Goal: Information Seeking & Learning: Learn about a topic

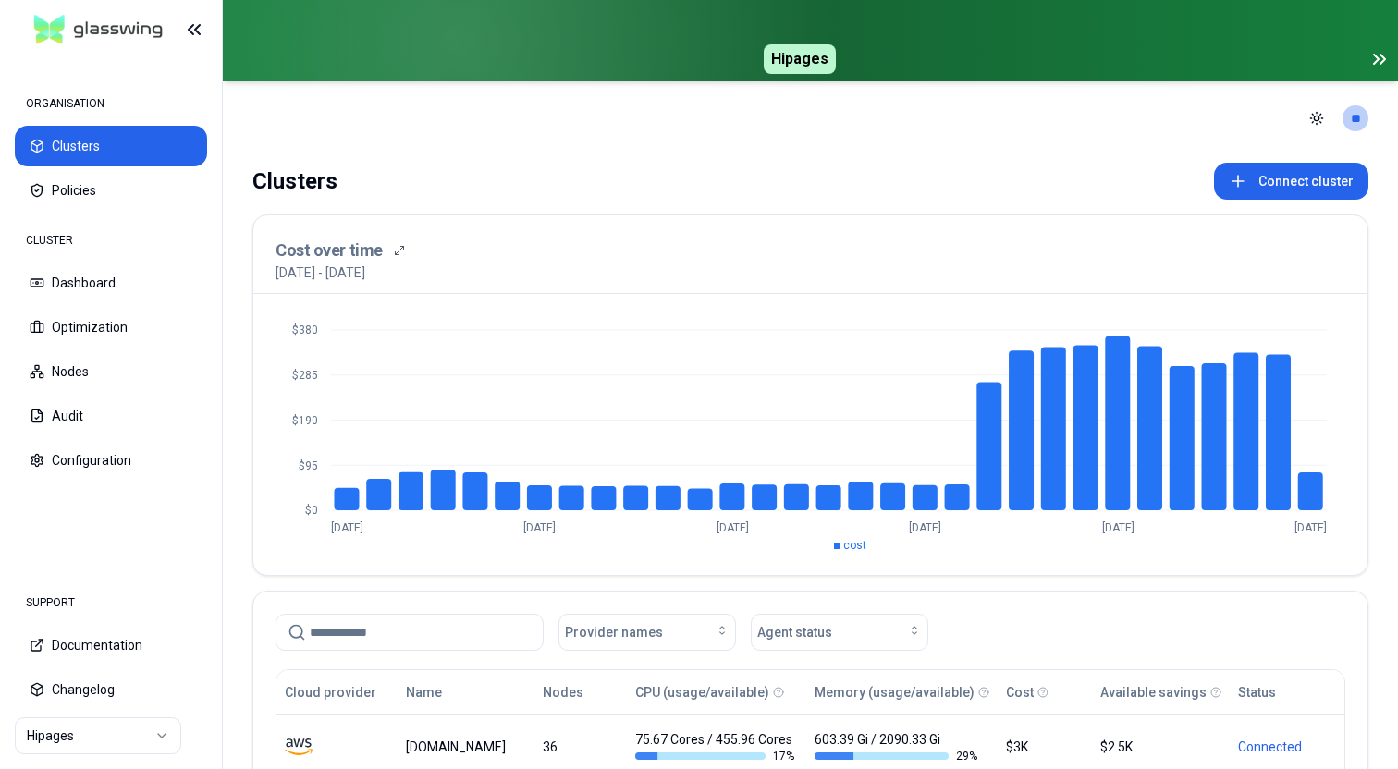
click at [120, 739] on html "ORGANISATION Clusters Policies CLUSTER Dashboard Optimization Nodes Audit Confi…" at bounding box center [699, 384] width 1398 height 769
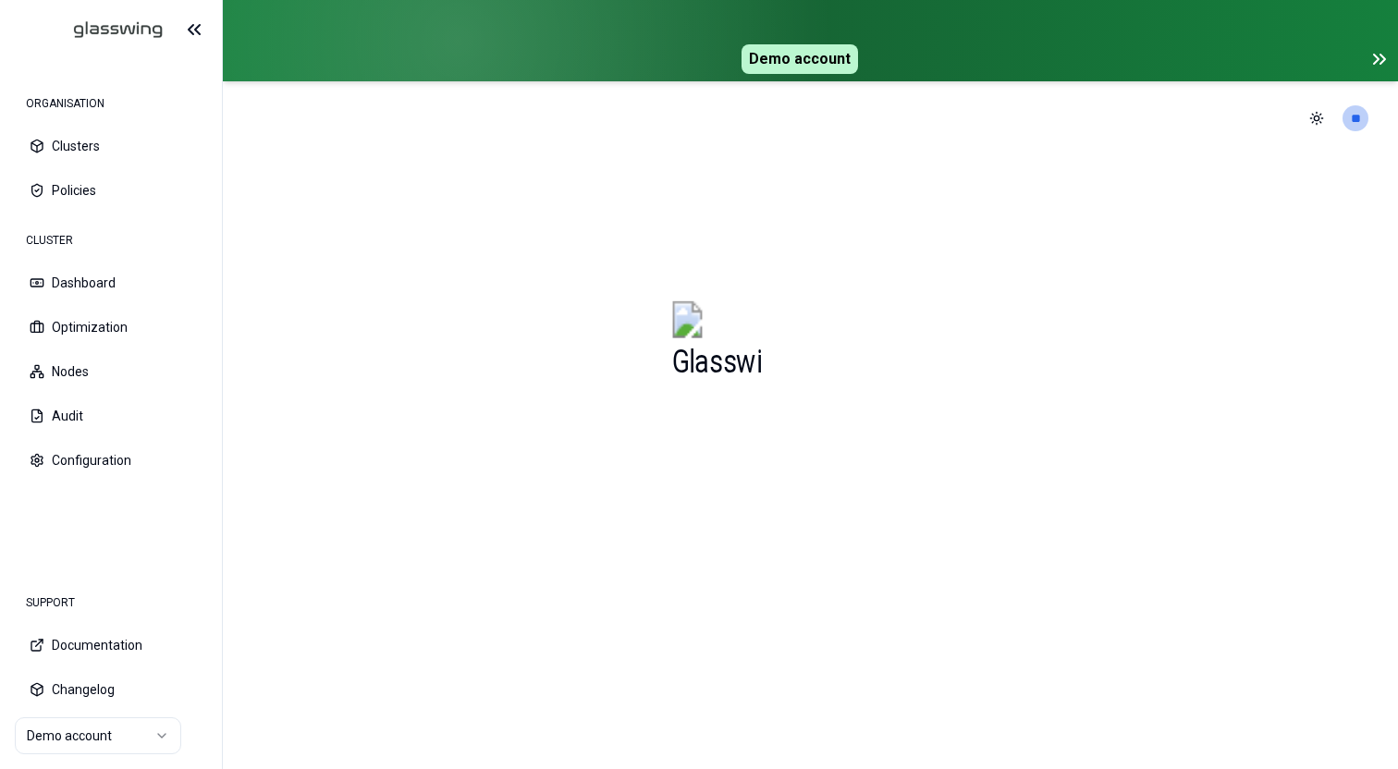
click at [1380, 60] on icon at bounding box center [1379, 59] width 22 height 22
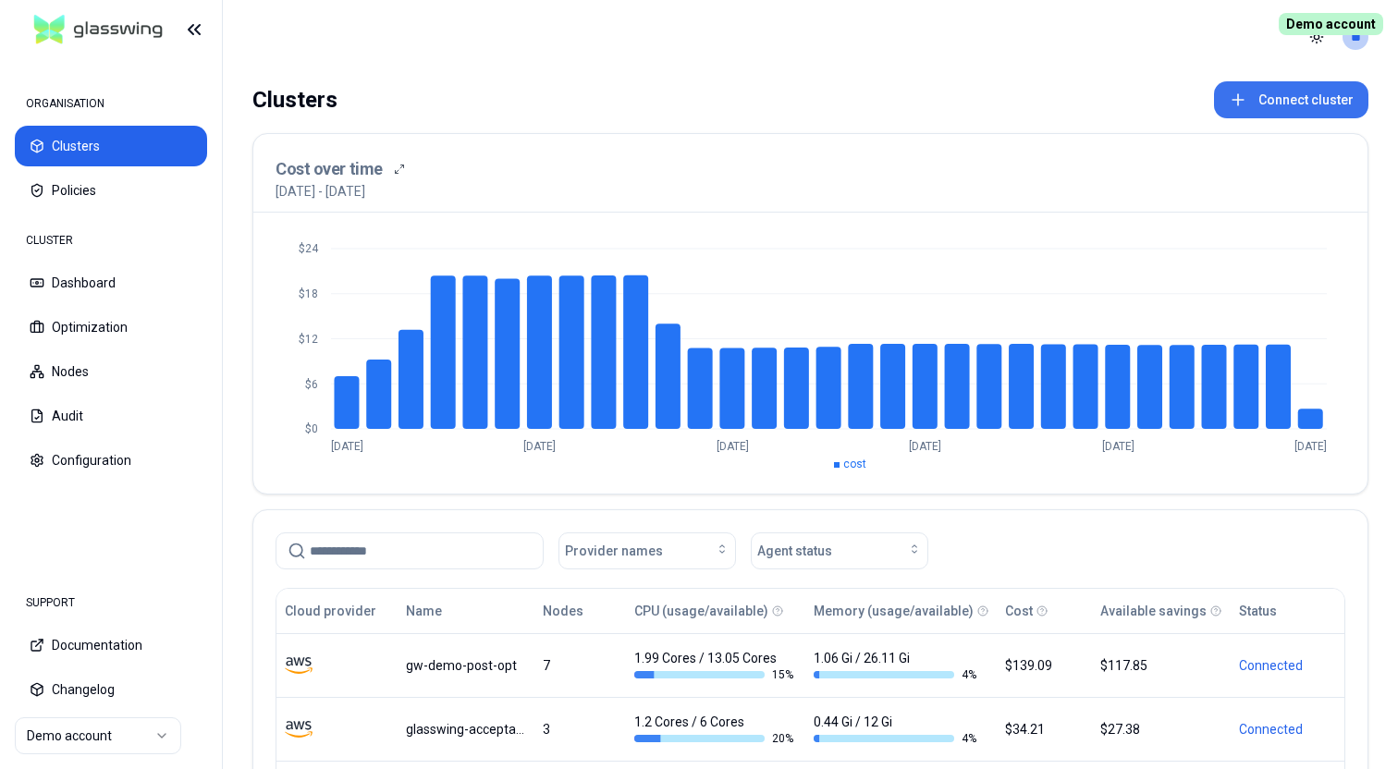
click at [1297, 111] on button "Connect cluster" at bounding box center [1291, 99] width 154 height 37
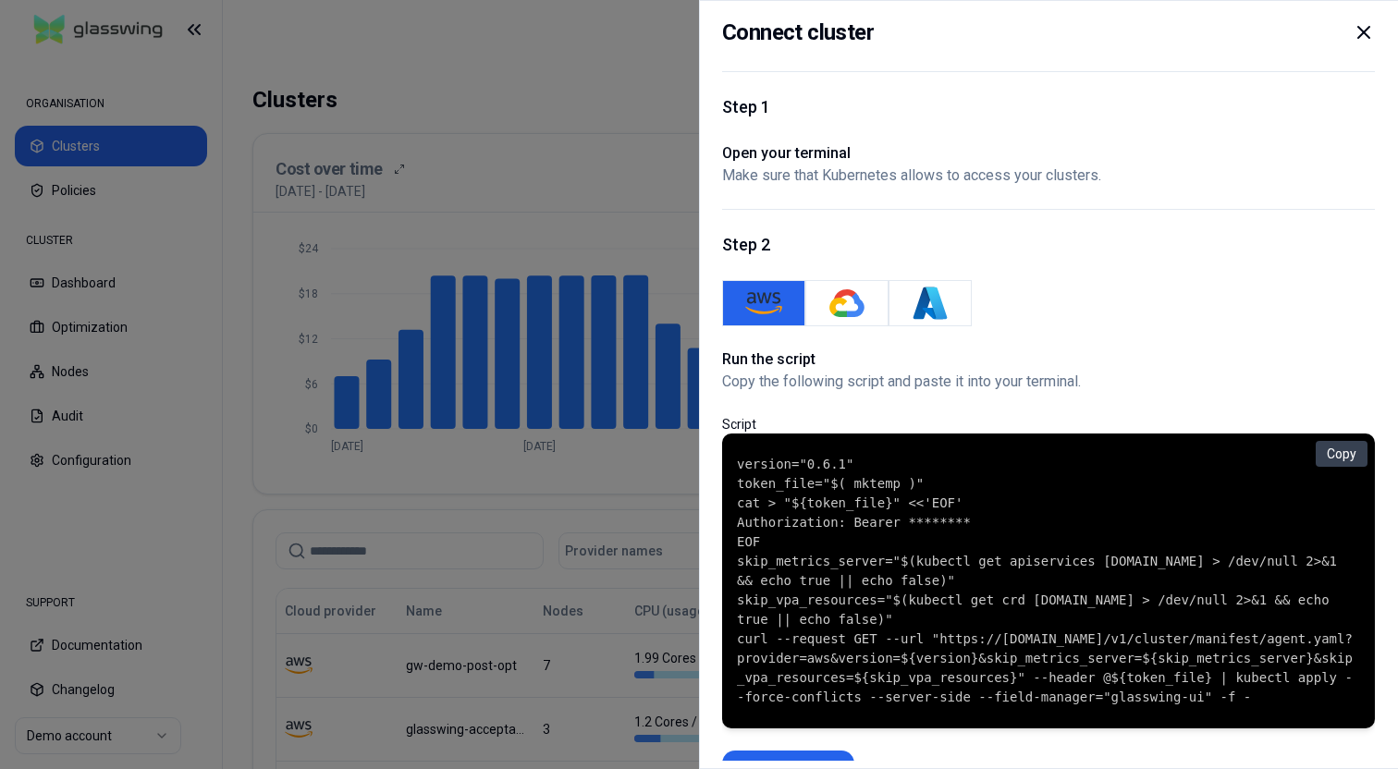
click at [1362, 43] on icon at bounding box center [1363, 32] width 22 height 22
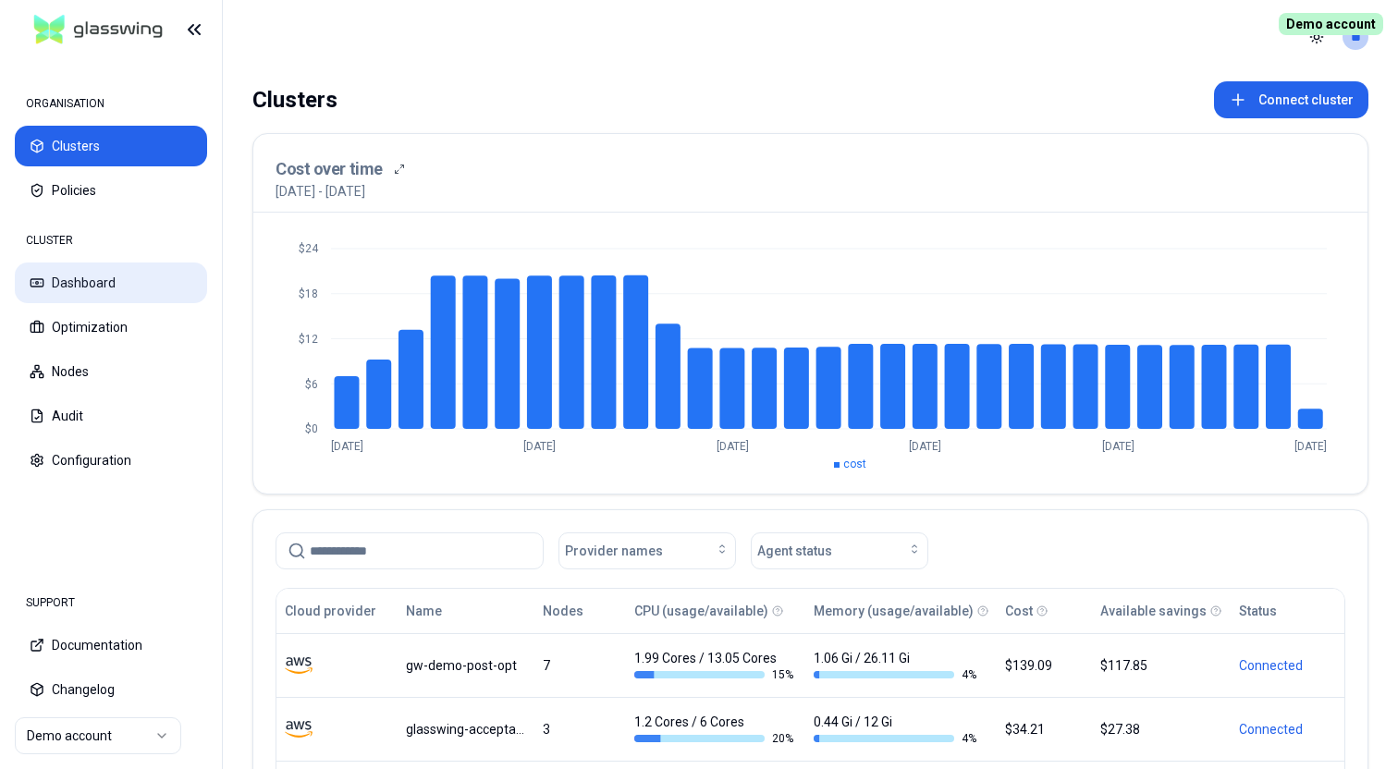
click at [72, 283] on button "Dashboard" at bounding box center [111, 283] width 192 height 41
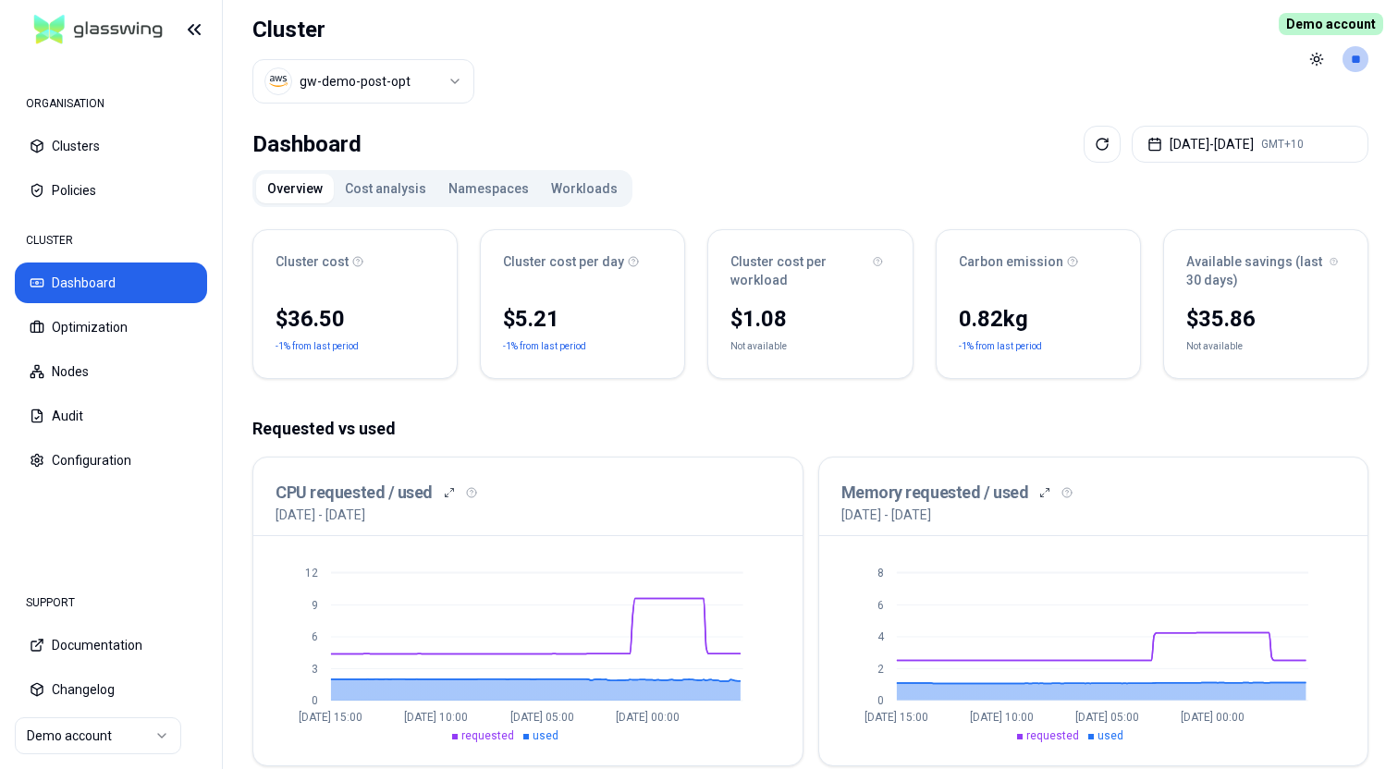
click at [396, 197] on button "Cost analysis" at bounding box center [386, 189] width 104 height 30
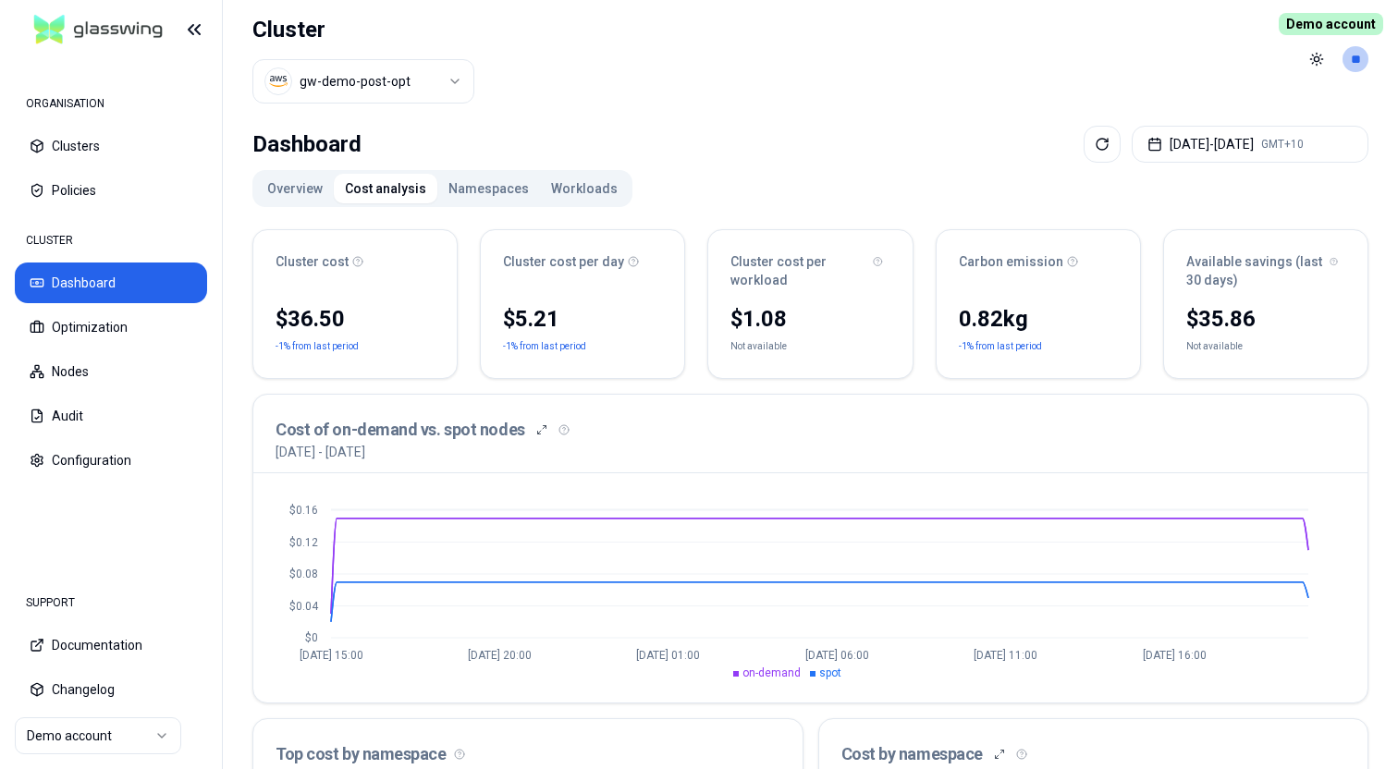
click at [485, 199] on button "Namespaces" at bounding box center [488, 189] width 103 height 30
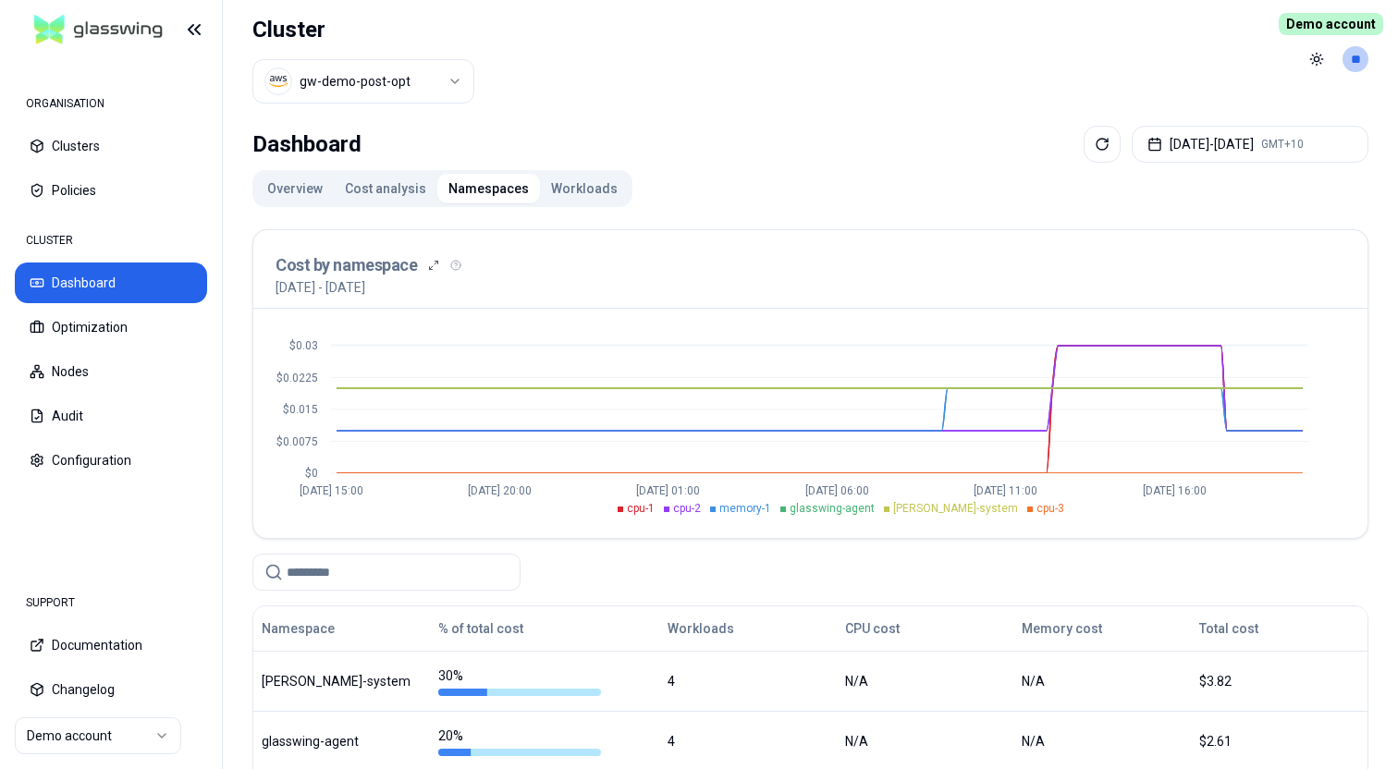
click at [591, 183] on button "Workloads" at bounding box center [584, 189] width 89 height 30
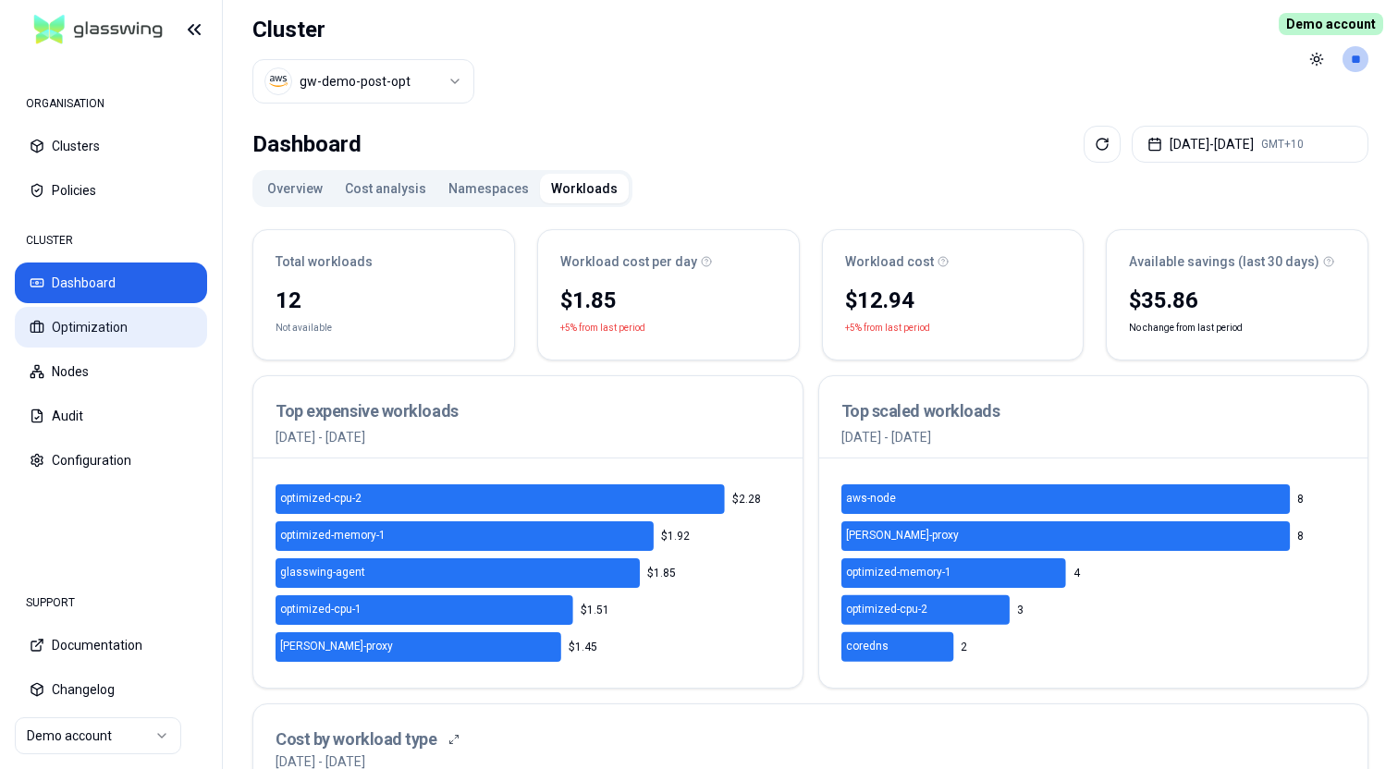
click at [116, 323] on button "Optimization" at bounding box center [111, 327] width 192 height 41
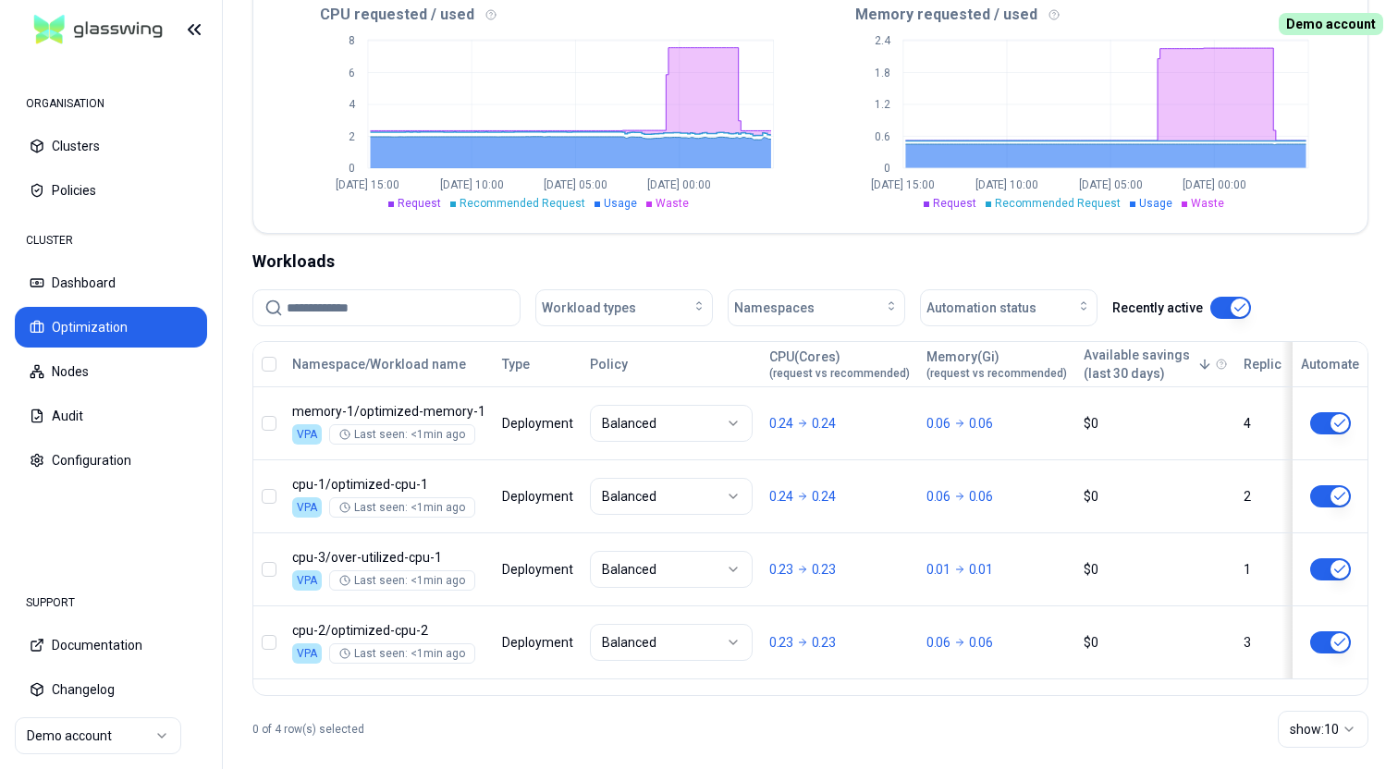
scroll to position [460, 0]
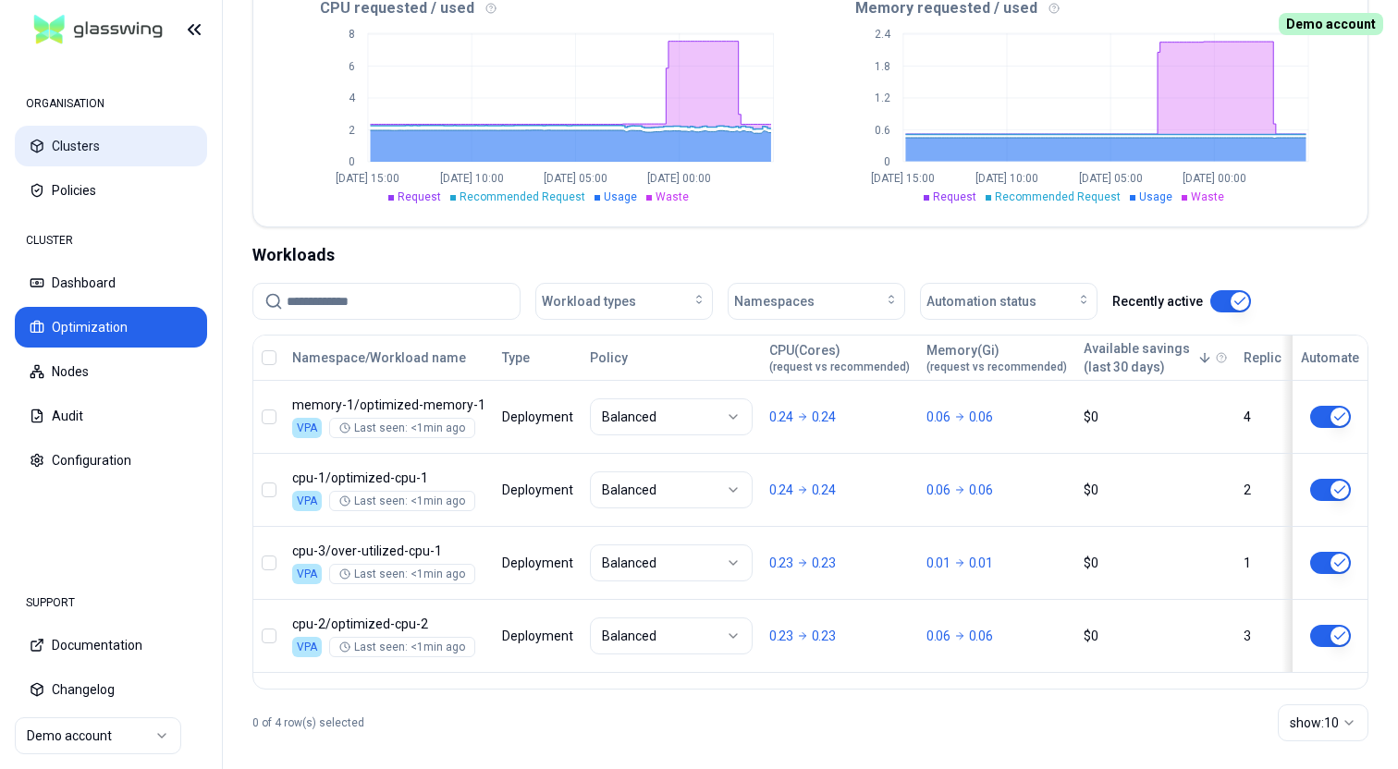
click at [81, 148] on button "Clusters" at bounding box center [111, 146] width 192 height 41
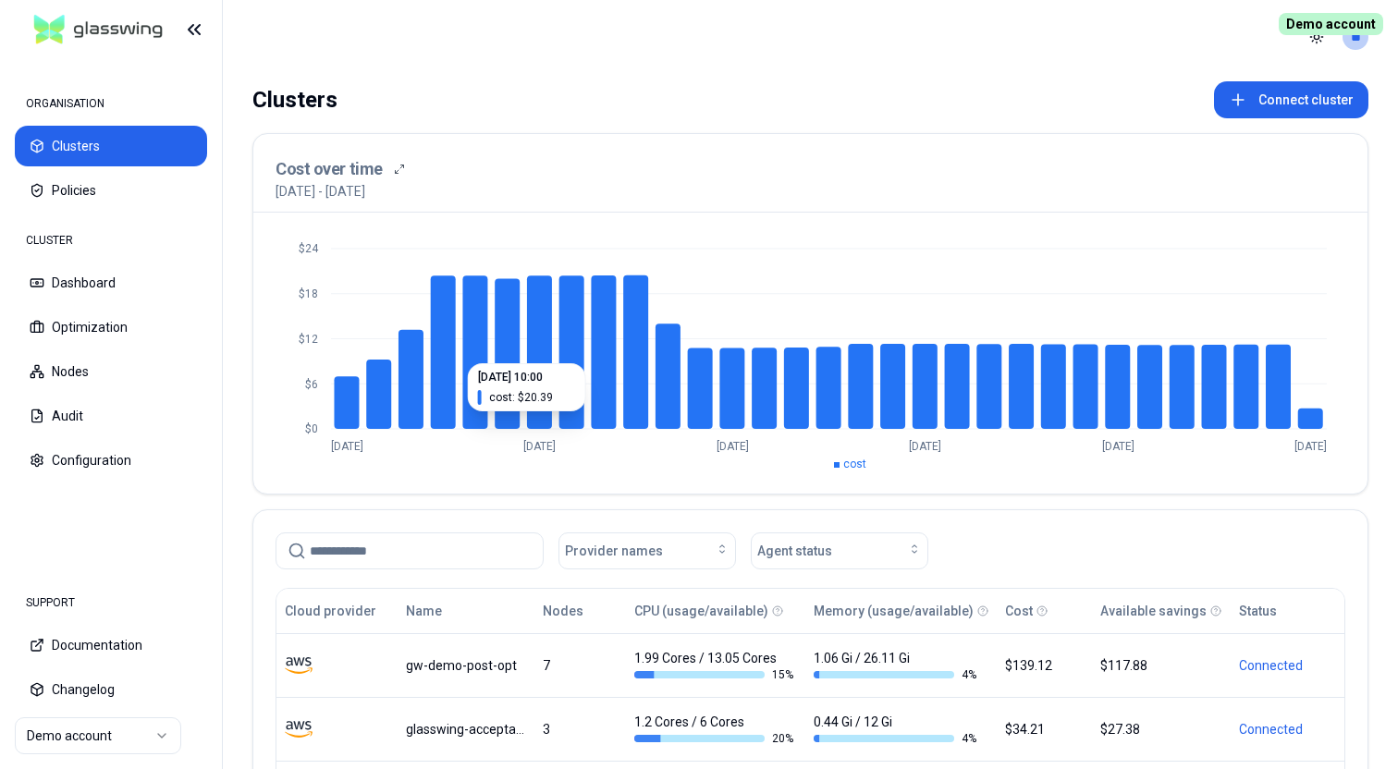
scroll to position [304, 0]
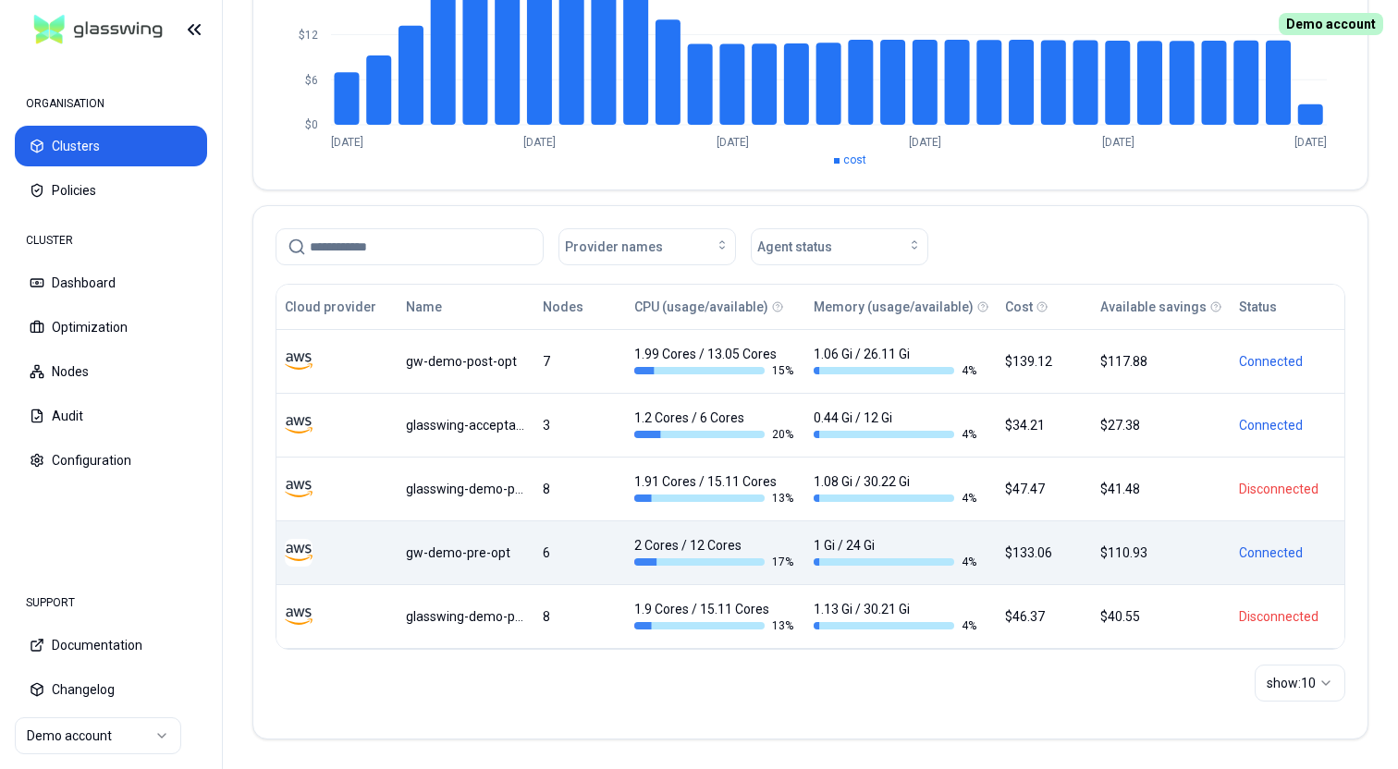
click at [453, 556] on div "gw-demo-pre-opt" at bounding box center [465, 552] width 118 height 18
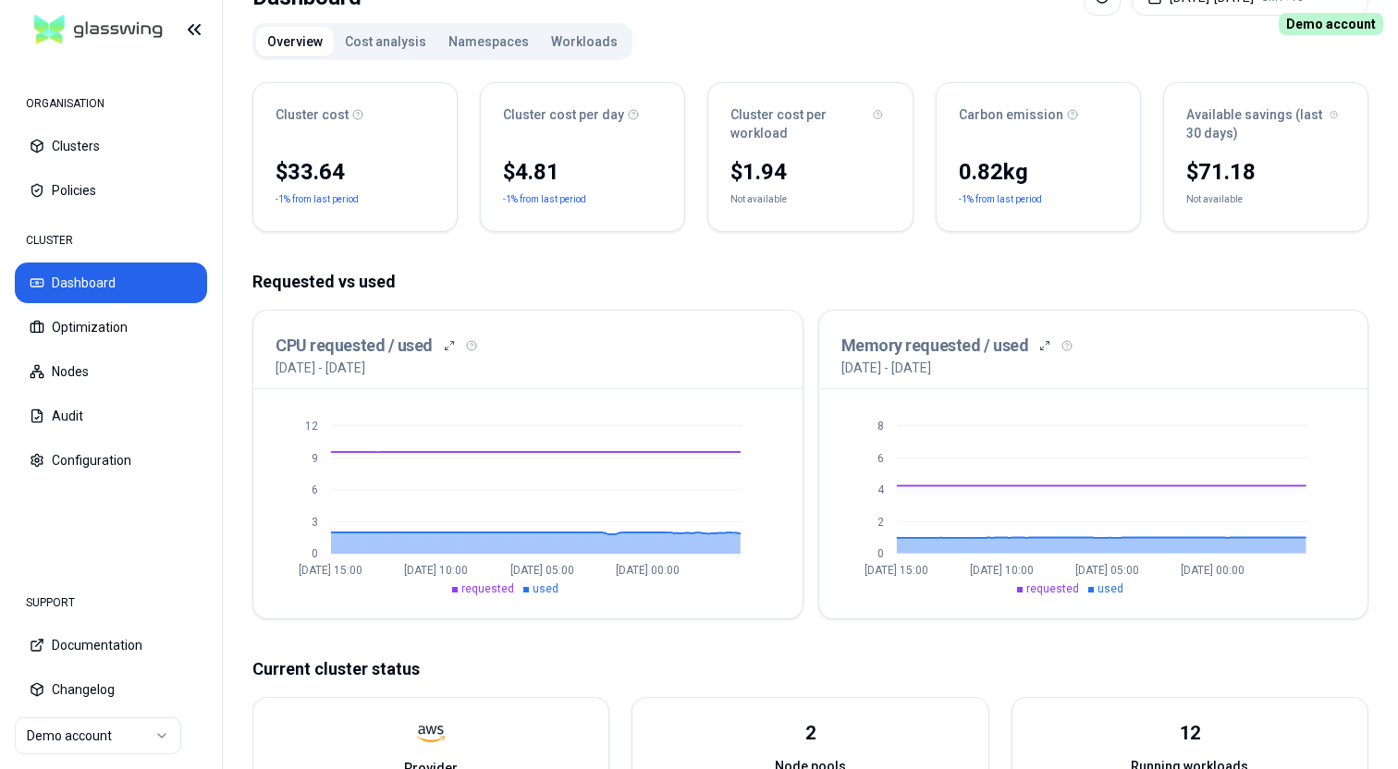
scroll to position [86, 0]
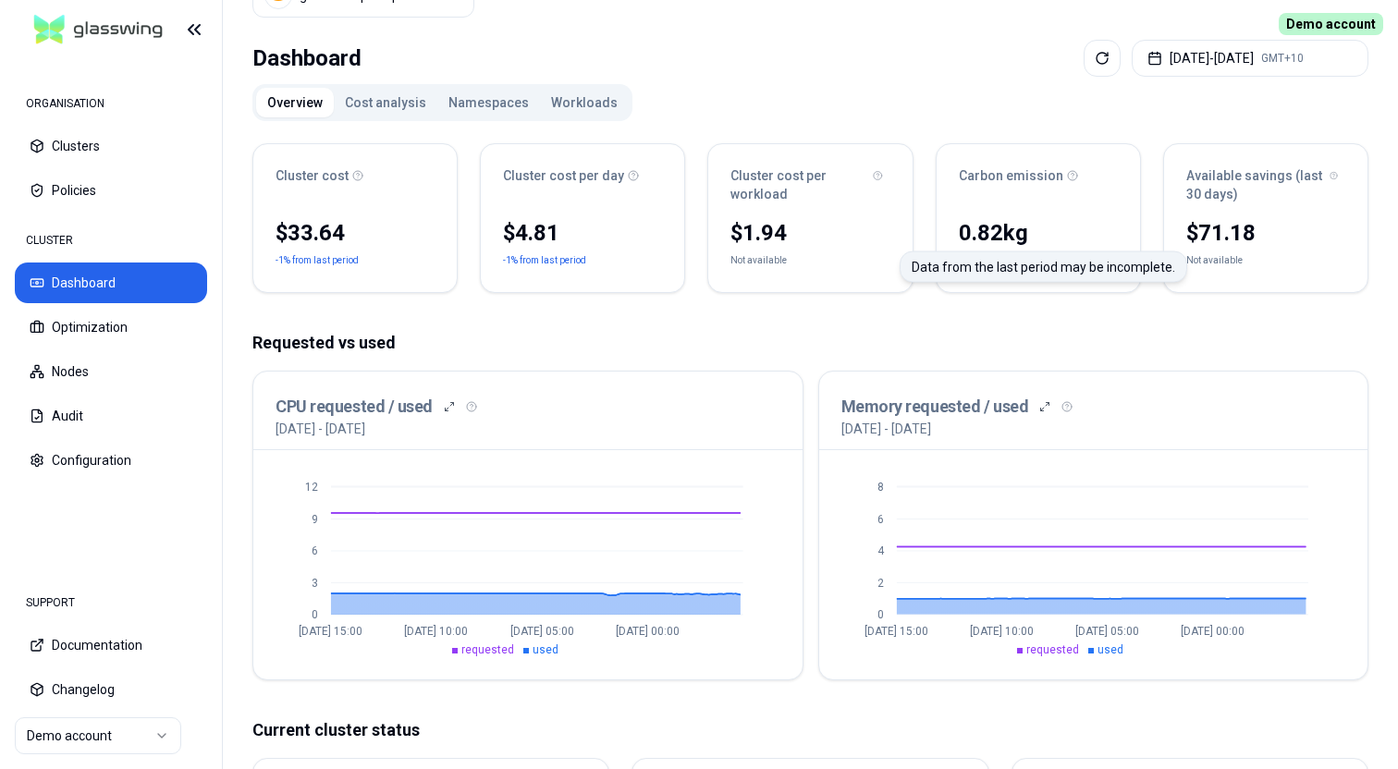
click at [1222, 254] on div "Not available" at bounding box center [1214, 260] width 56 height 18
click at [1206, 304] on div "Cluster cost $33.64 -1% from last period Cluster cost per day $4.81 -1% from la…" at bounding box center [810, 694] width 1116 height 1132
click at [956, 77] on div "Dashboard [DATE] - [DATE] GMT+10 Overview Cost analysis Namespaces Workloads Cl…" at bounding box center [810, 661] width 1175 height 1258
click at [119, 725] on html "ORGANISATION Clusters Policies CLUSTER Dashboard Optimization Nodes Audit Confi…" at bounding box center [699, 384] width 1398 height 769
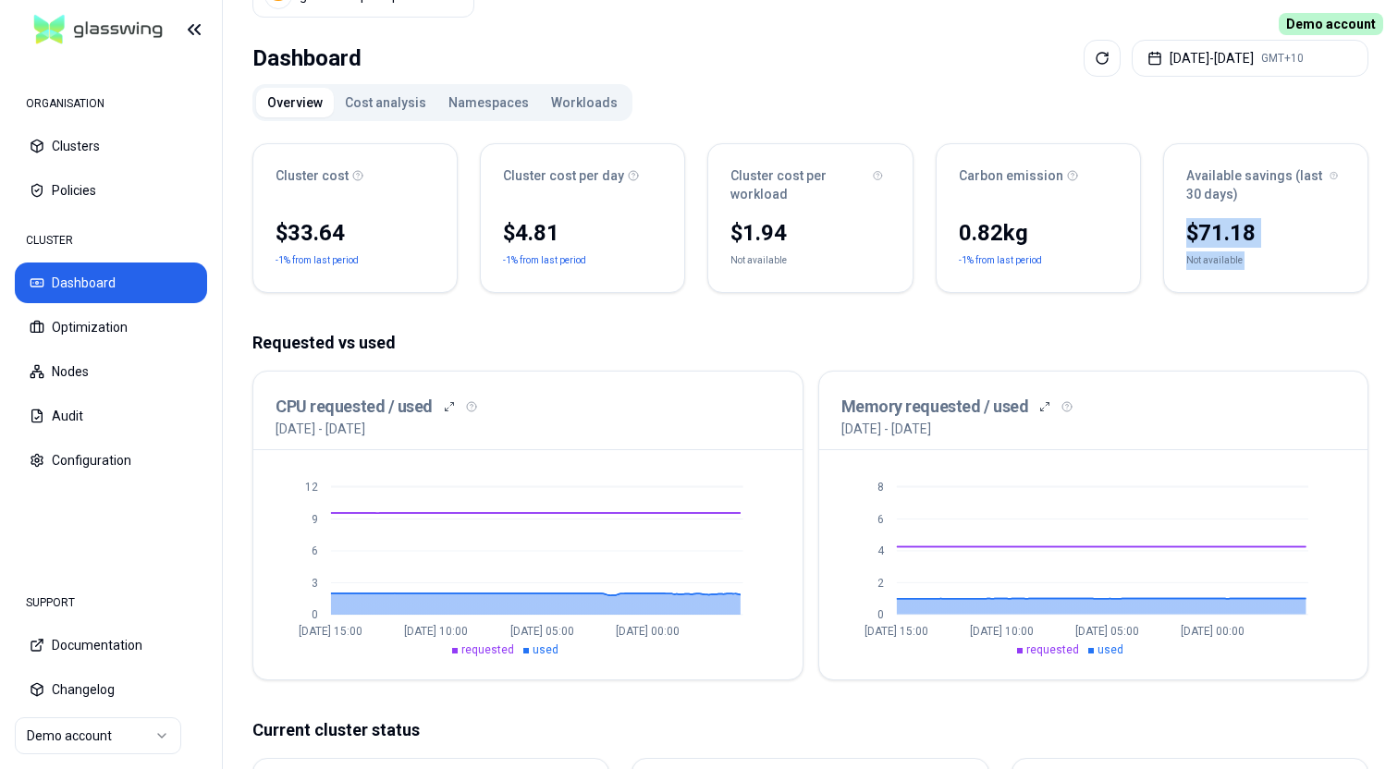
click at [650, 316] on html "ORGANISATION Clusters Policies CLUSTER Dashboard Optimization Nodes Audit Confi…" at bounding box center [699, 384] width 1398 height 769
click at [650, 316] on div "Cluster cost $33.64 -1% from last period Cluster cost per day $4.81 -1% from la…" at bounding box center [810, 694] width 1116 height 1132
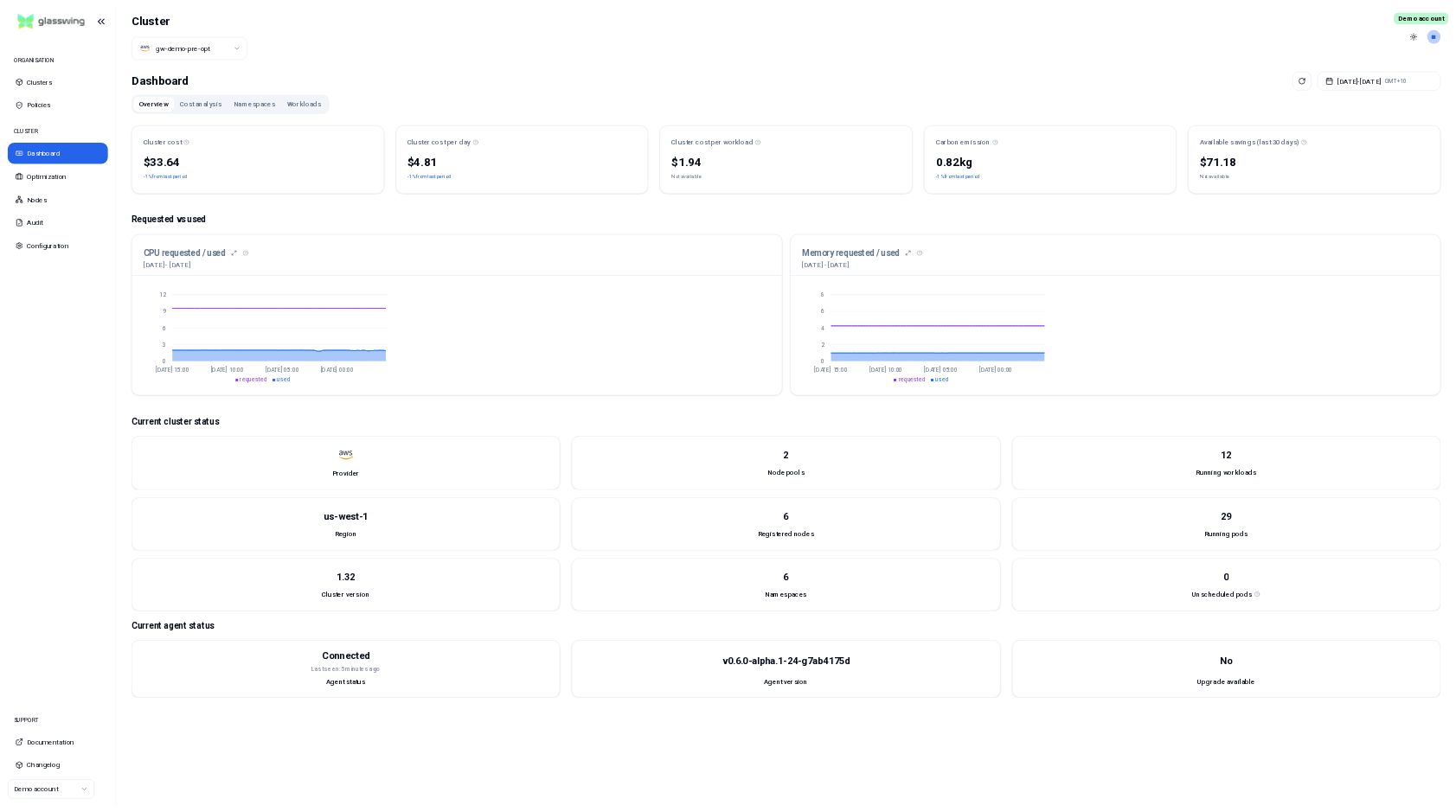
scroll to position [0, 0]
